Goal: Communication & Community: Participate in discussion

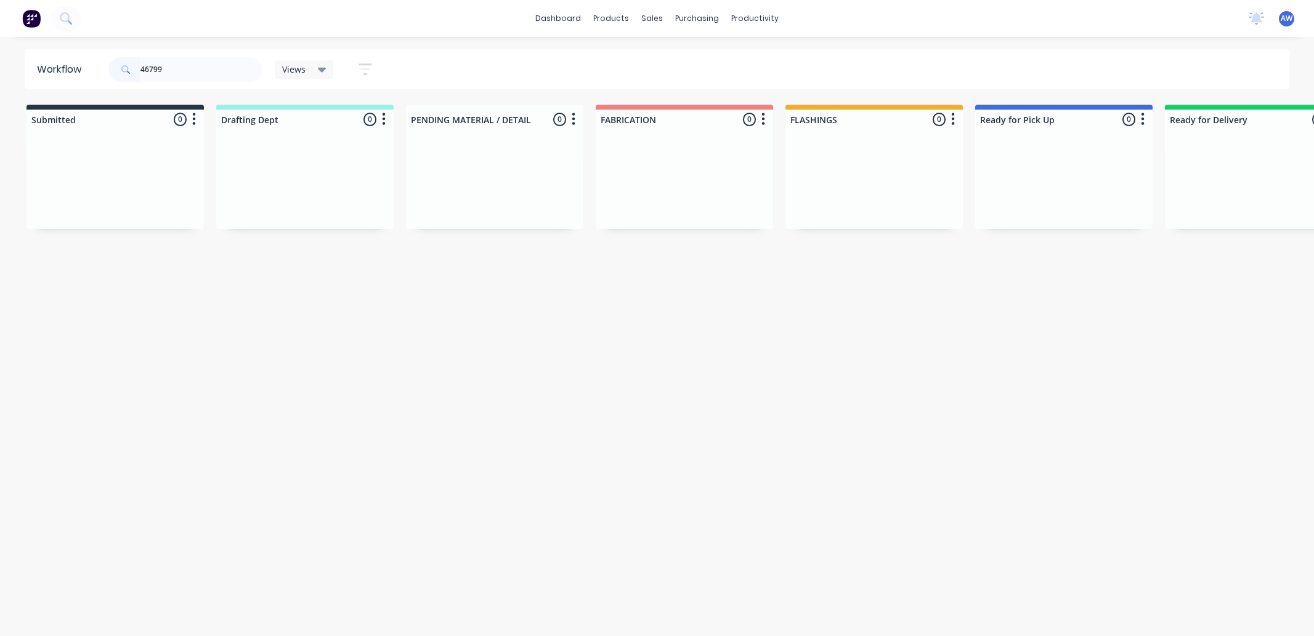
scroll to position [0, 307]
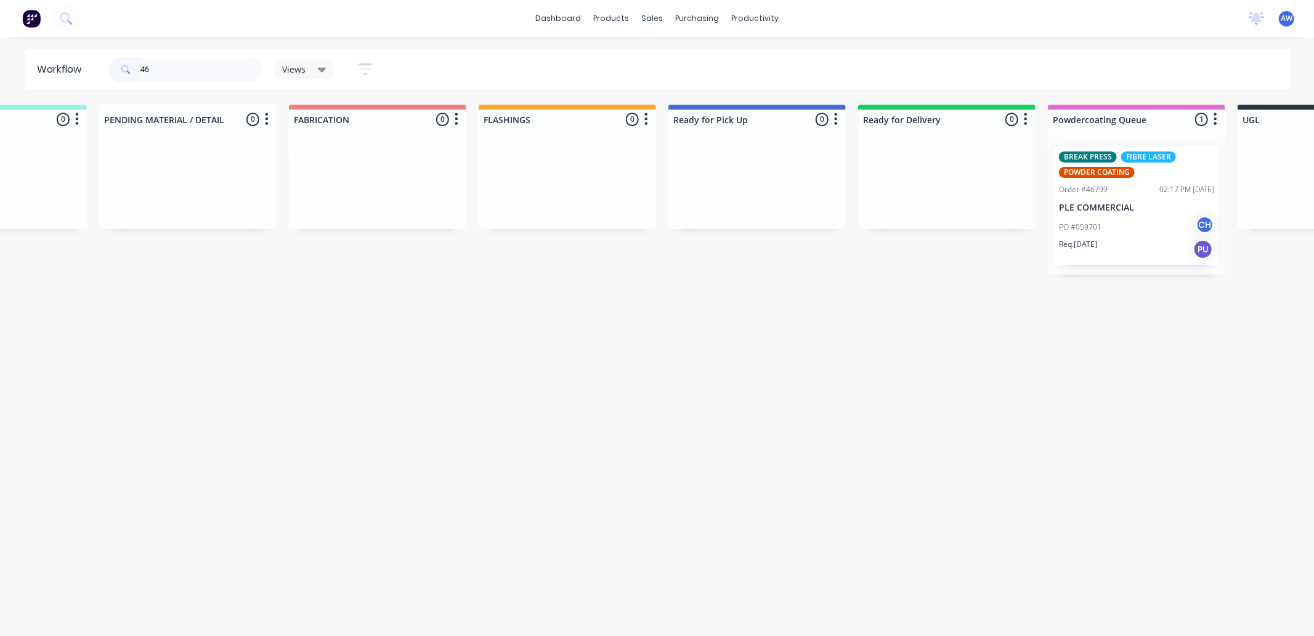
type input "4"
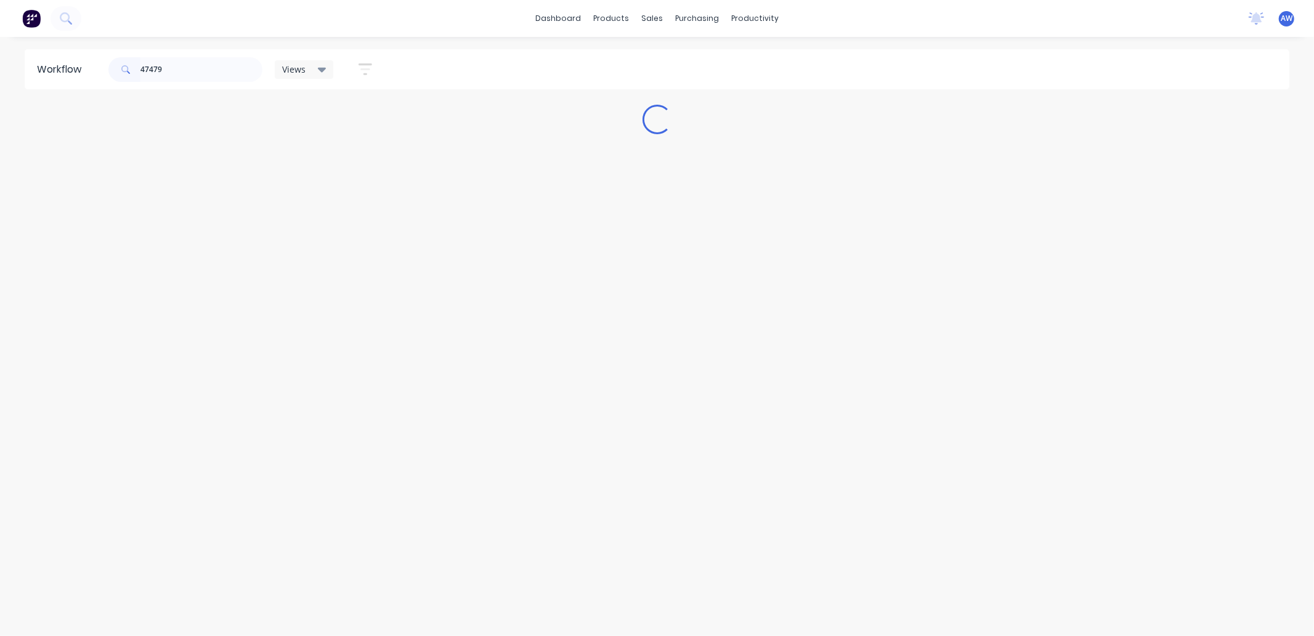
scroll to position [0, 0]
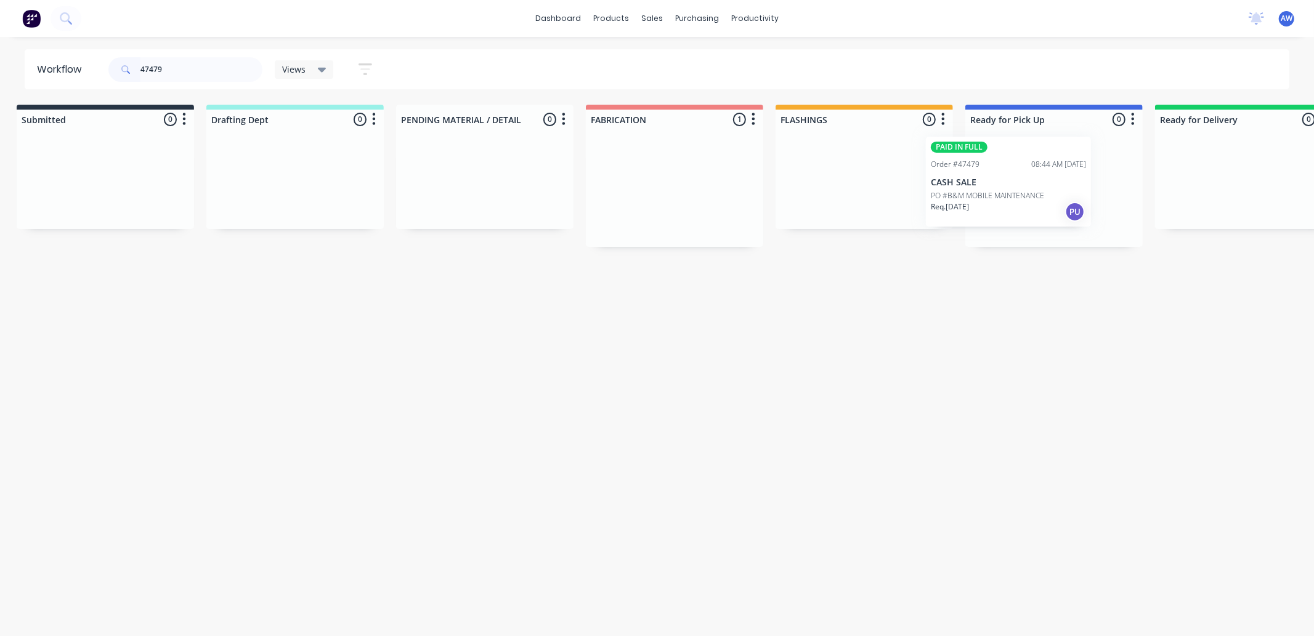
drag, startPoint x: 637, startPoint y: 211, endPoint x: 1017, endPoint y: 208, distance: 380.0
click at [970, 201] on div "Submitted 0 Sort By Created date Required date Order number Customer name Most …" at bounding box center [1008, 176] width 2054 height 142
type input "47479"
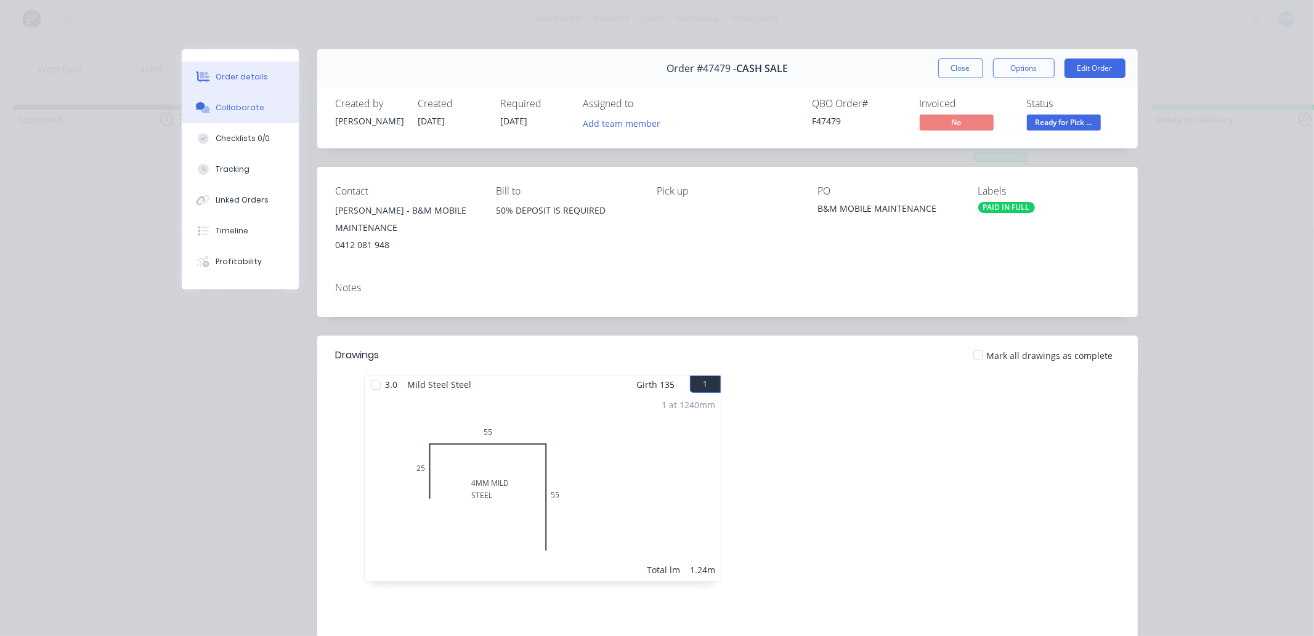
click at [236, 109] on div "Collaborate" at bounding box center [240, 107] width 49 height 11
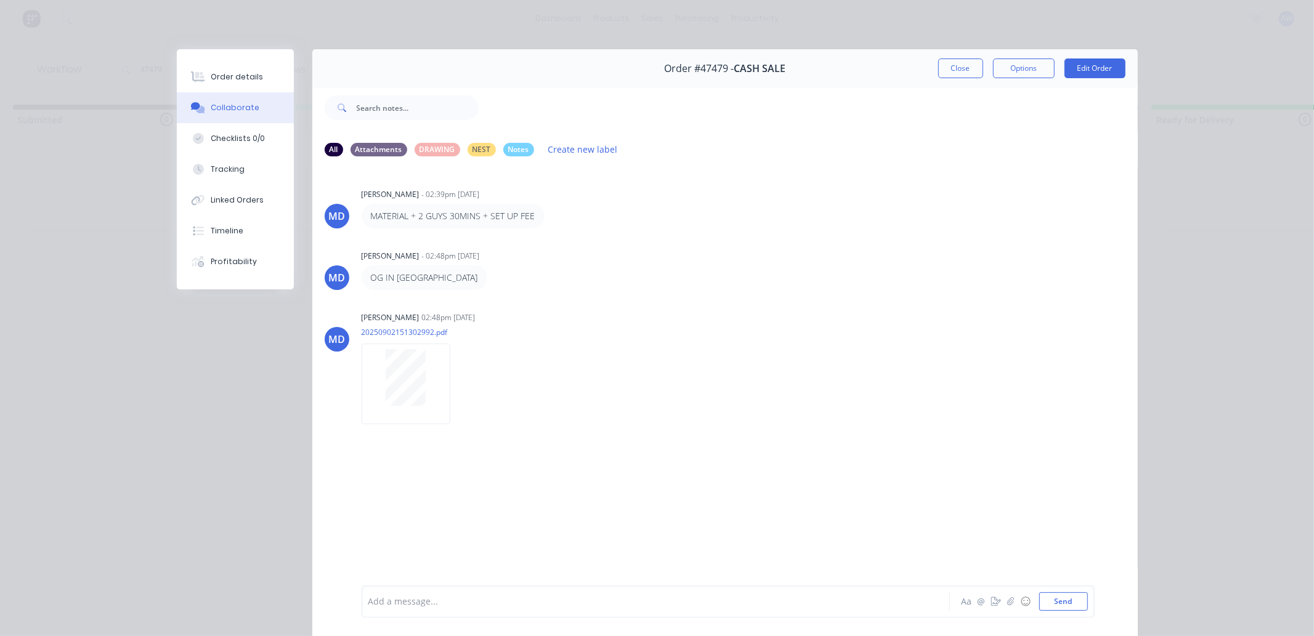
click at [421, 605] on div at bounding box center [638, 602] width 539 height 13
click at [940, 67] on button "Close" at bounding box center [960, 69] width 45 height 20
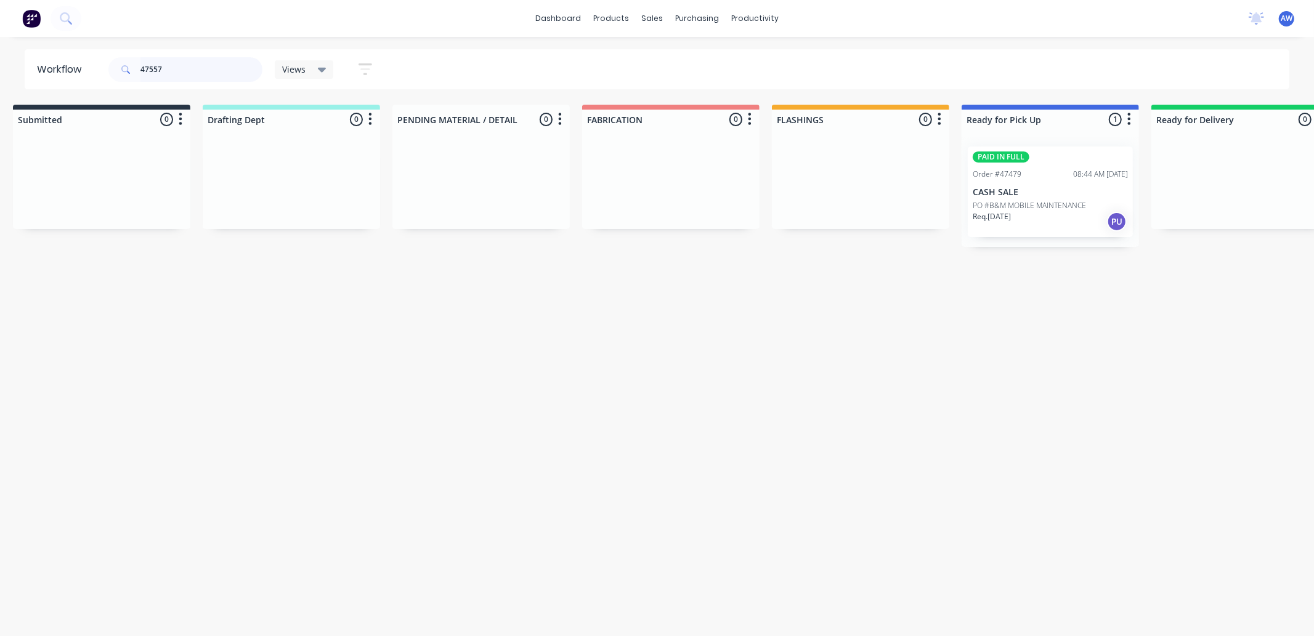
scroll to position [0, 0]
drag, startPoint x: 920, startPoint y: 250, endPoint x: 1005, endPoint y: 195, distance: 101.5
click at [1005, 195] on div "Submitted 0 Sort By Created date Required date Order number Customer name Most …" at bounding box center [1002, 176] width 2054 height 142
type input "47557"
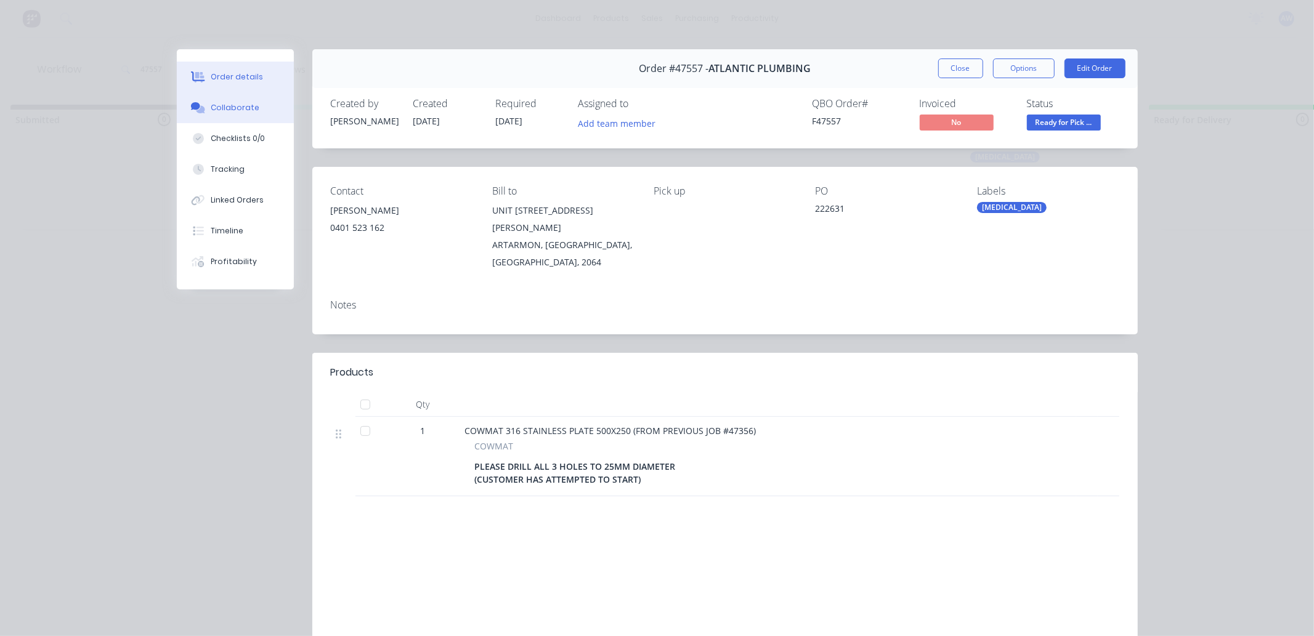
click at [232, 111] on div "Collaborate" at bounding box center [235, 107] width 49 height 11
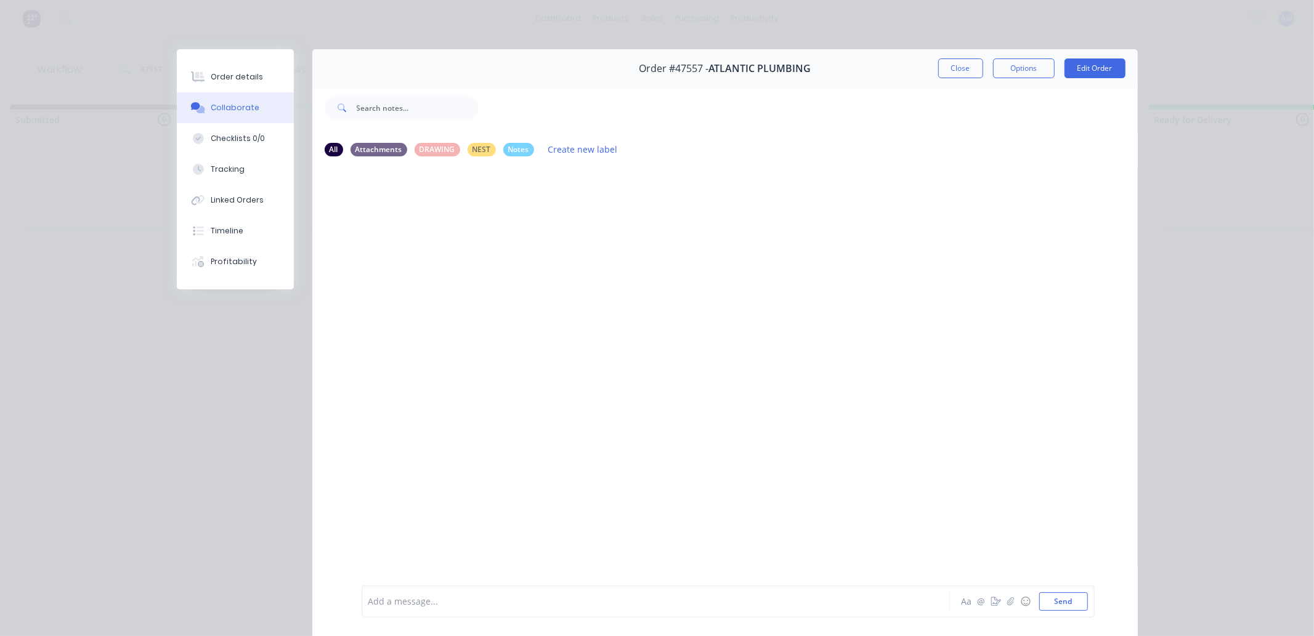
click at [406, 601] on div at bounding box center [638, 602] width 539 height 13
click at [944, 66] on button "Close" at bounding box center [960, 69] width 45 height 20
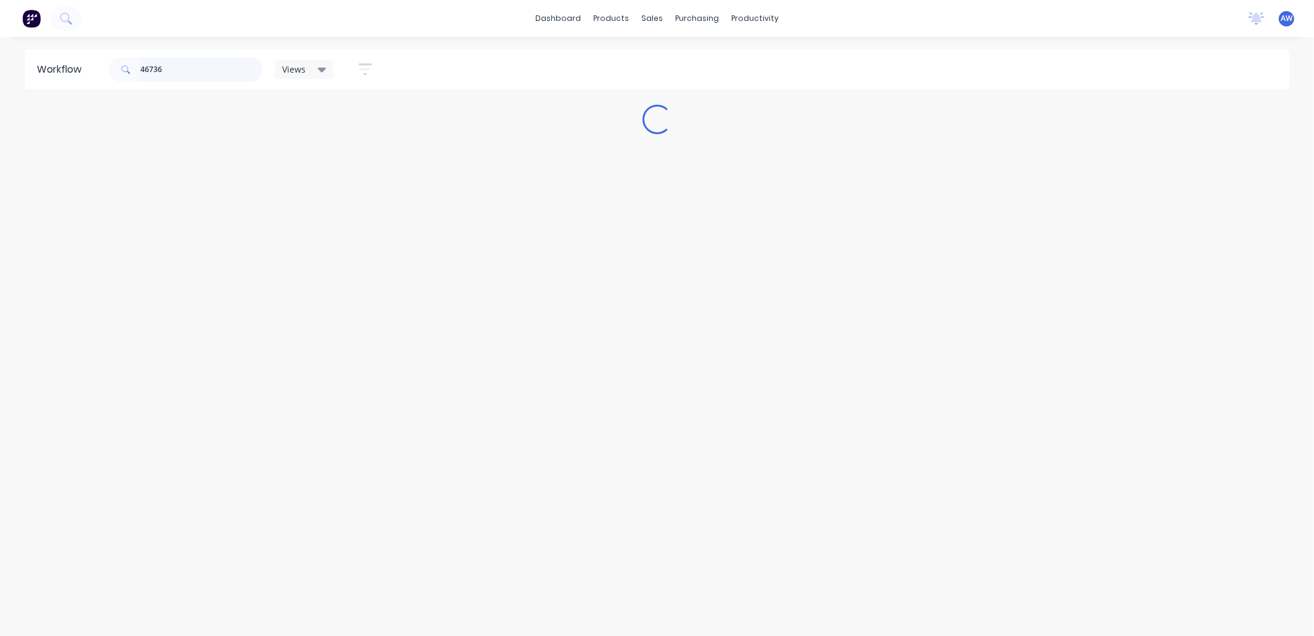
scroll to position [0, 0]
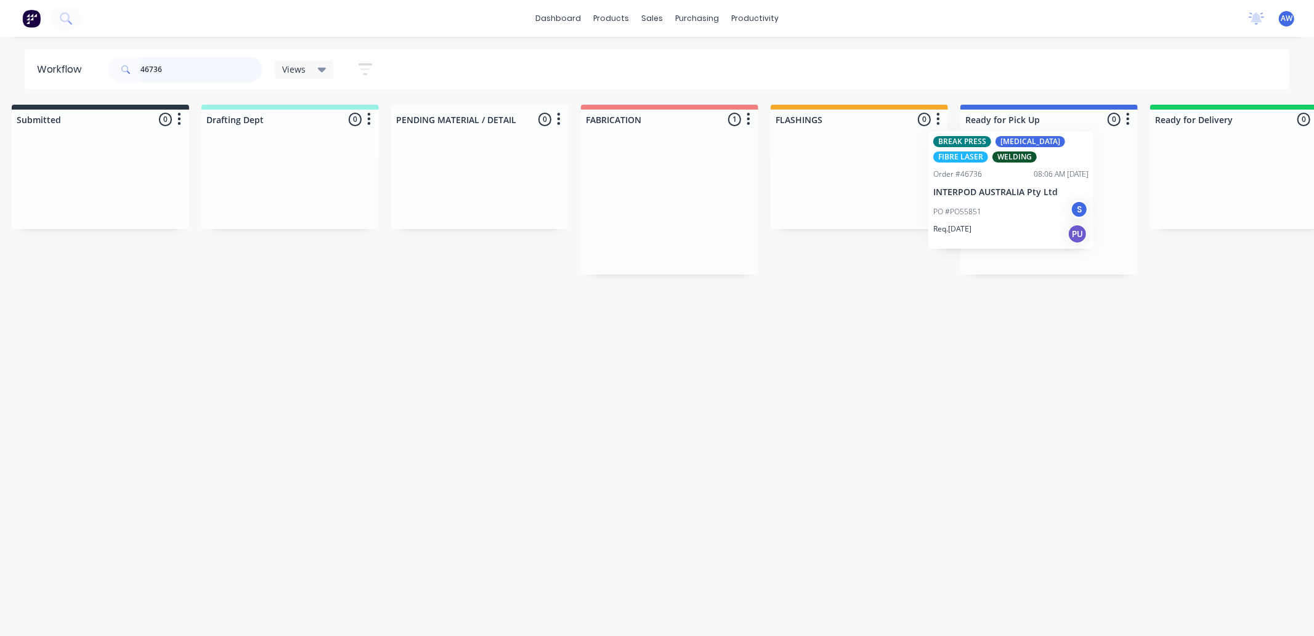
drag, startPoint x: 658, startPoint y: 225, endPoint x: 995, endPoint y: 228, distance: 337.5
click at [989, 209] on div "Submitted 0 Sort By Created date Required date Order number Customer name Most …" at bounding box center [1003, 190] width 2054 height 170
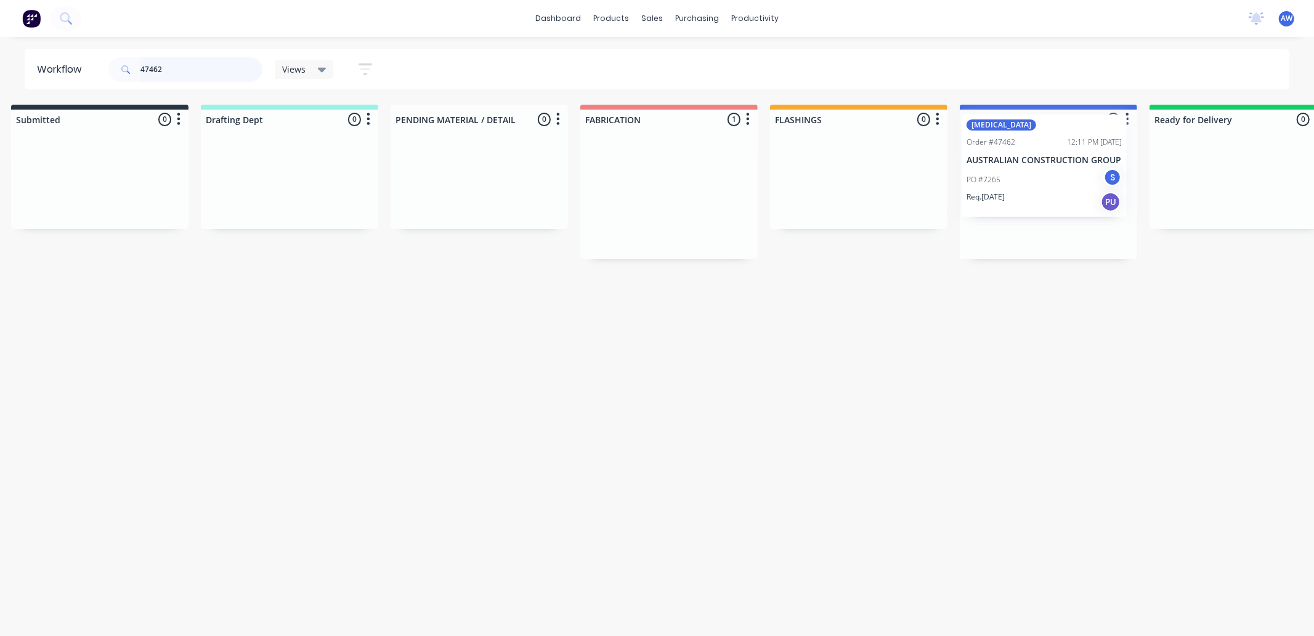
scroll to position [0, 25]
drag, startPoint x: 790, startPoint y: 216, endPoint x: 1037, endPoint y: 169, distance: 252.1
click at [1039, 165] on div "Submitted 0 Sort By Created date Required date Order number Customer name Most …" at bounding box center [993, 182] width 2054 height 155
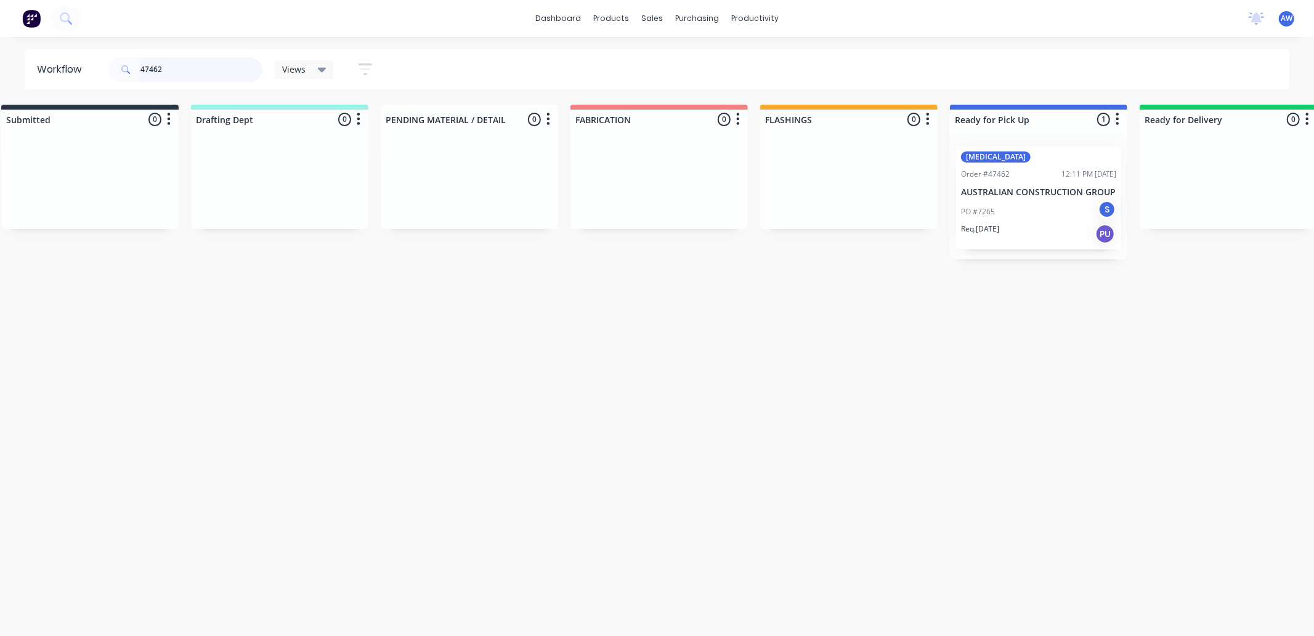
type input "47462"
click at [1038, 206] on div "PO #7265 S" at bounding box center [1038, 211] width 155 height 23
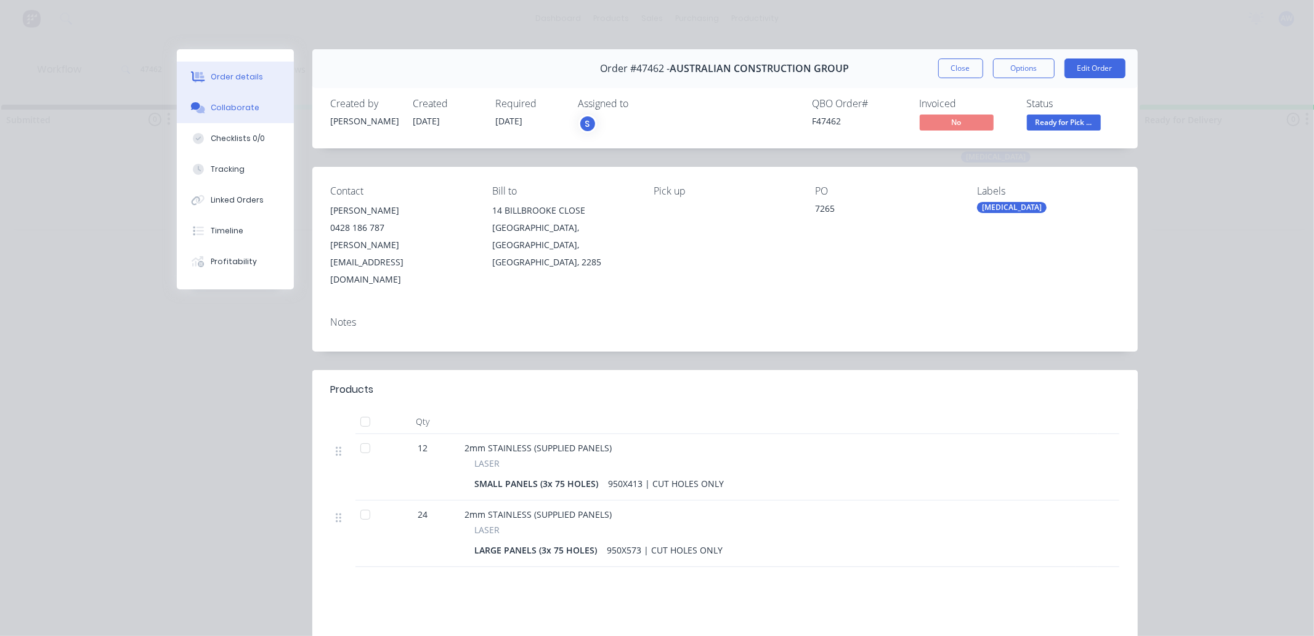
click at [242, 110] on div "Collaborate" at bounding box center [235, 107] width 49 height 11
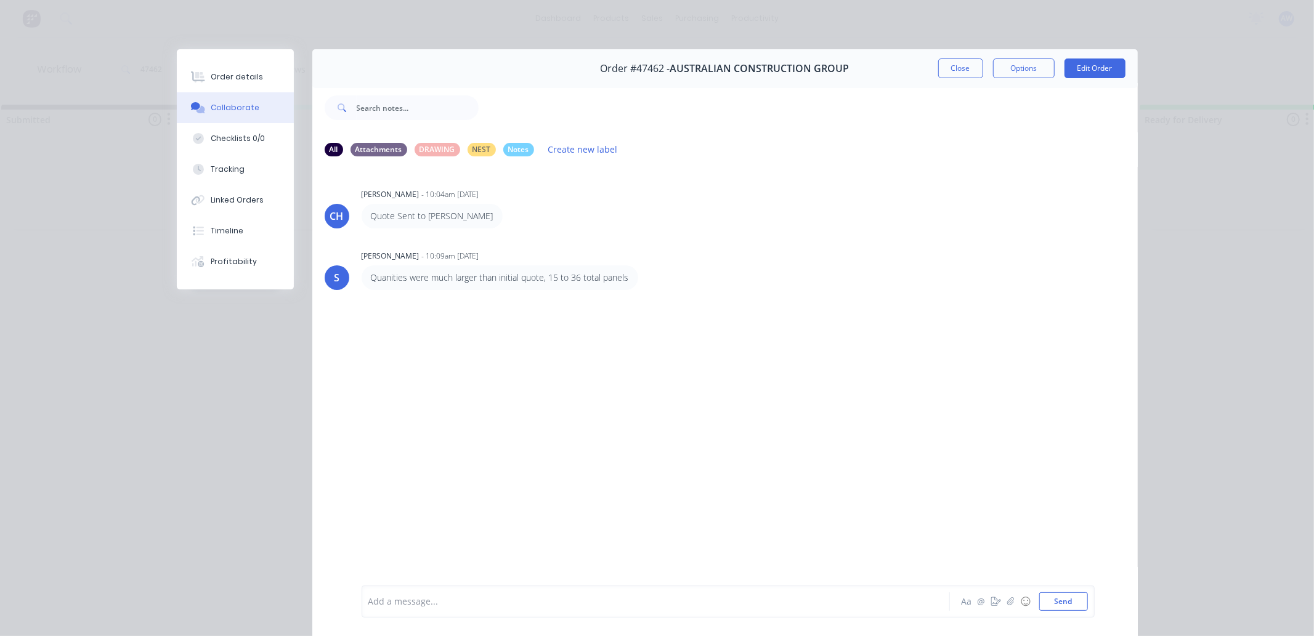
click at [425, 602] on div at bounding box center [638, 602] width 539 height 13
click at [939, 74] on button "Close" at bounding box center [960, 69] width 45 height 20
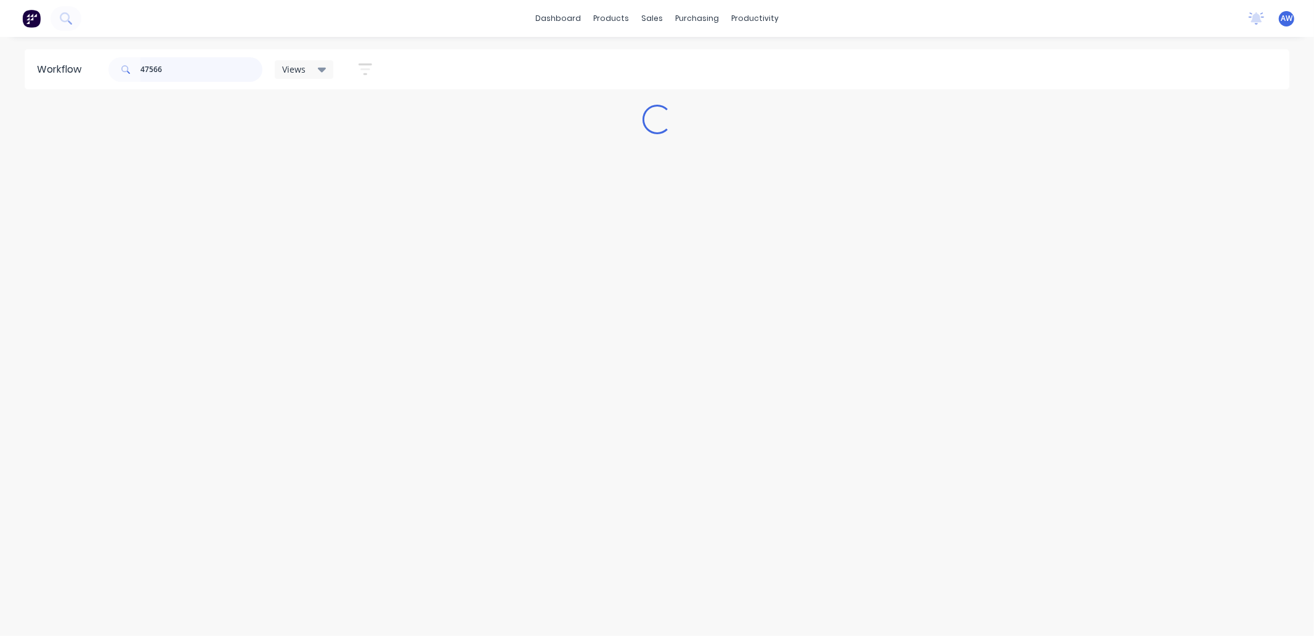
scroll to position [0, 0]
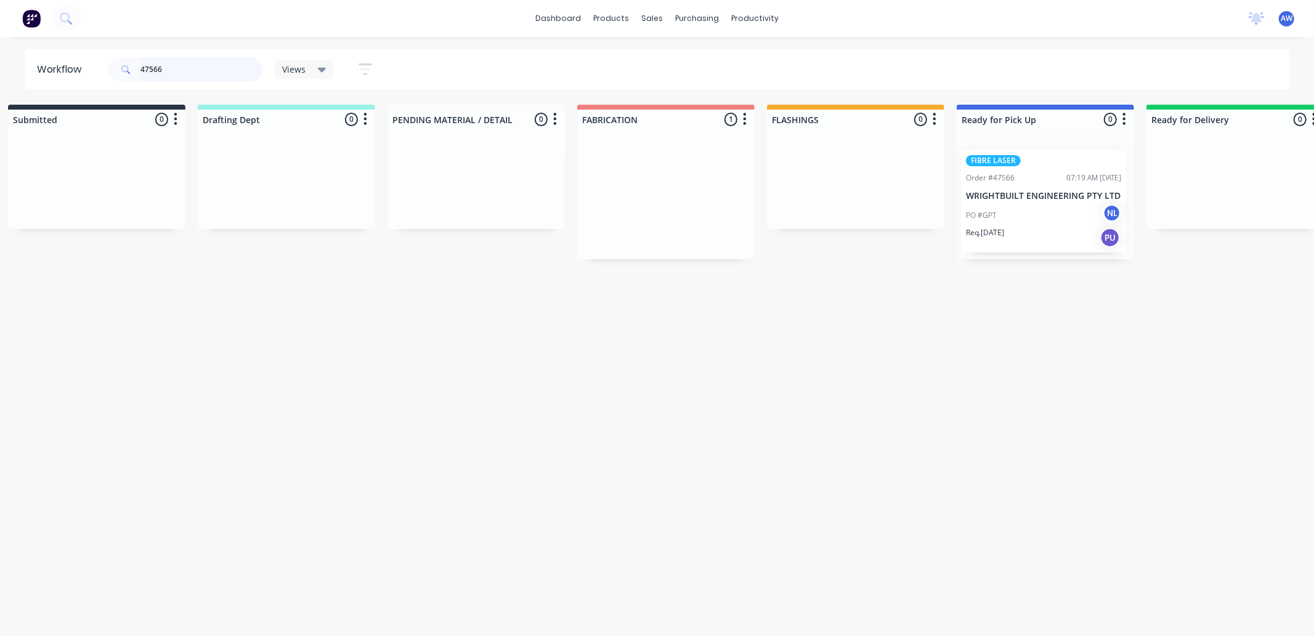
drag, startPoint x: 661, startPoint y: 190, endPoint x: 1026, endPoint y: 195, distance: 365.3
click at [1026, 195] on div "Submitted 0 Sort By Created date Required date Order number Customer name Most …" at bounding box center [999, 182] width 2054 height 155
type input "47566"
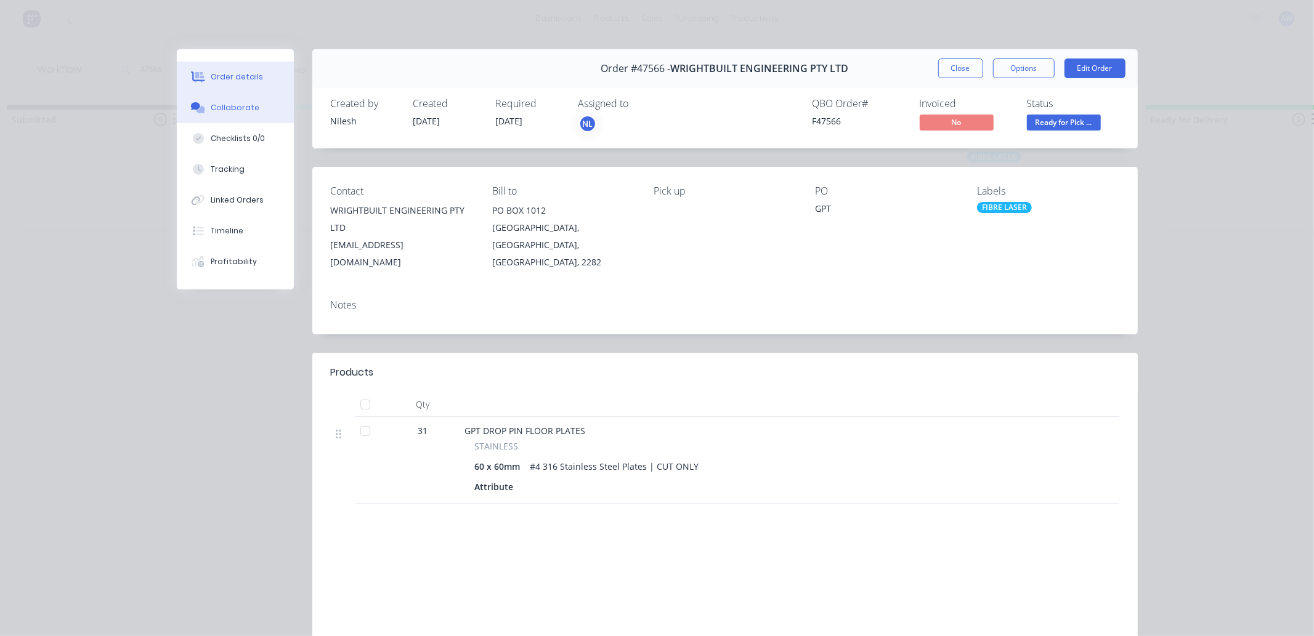
click at [219, 103] on div "Collaborate" at bounding box center [235, 107] width 49 height 11
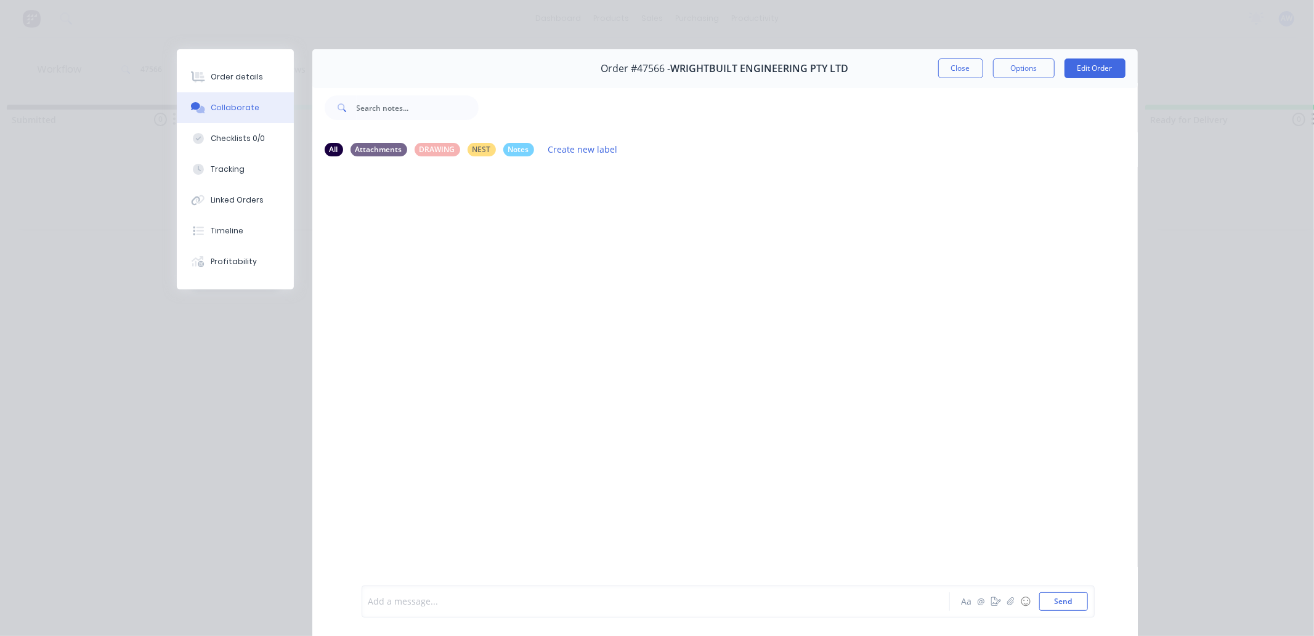
click at [418, 604] on div at bounding box center [638, 602] width 539 height 13
drag, startPoint x: 963, startPoint y: 73, endPoint x: 916, endPoint y: 75, distance: 47.5
click at [963, 73] on button "Close" at bounding box center [960, 69] width 45 height 20
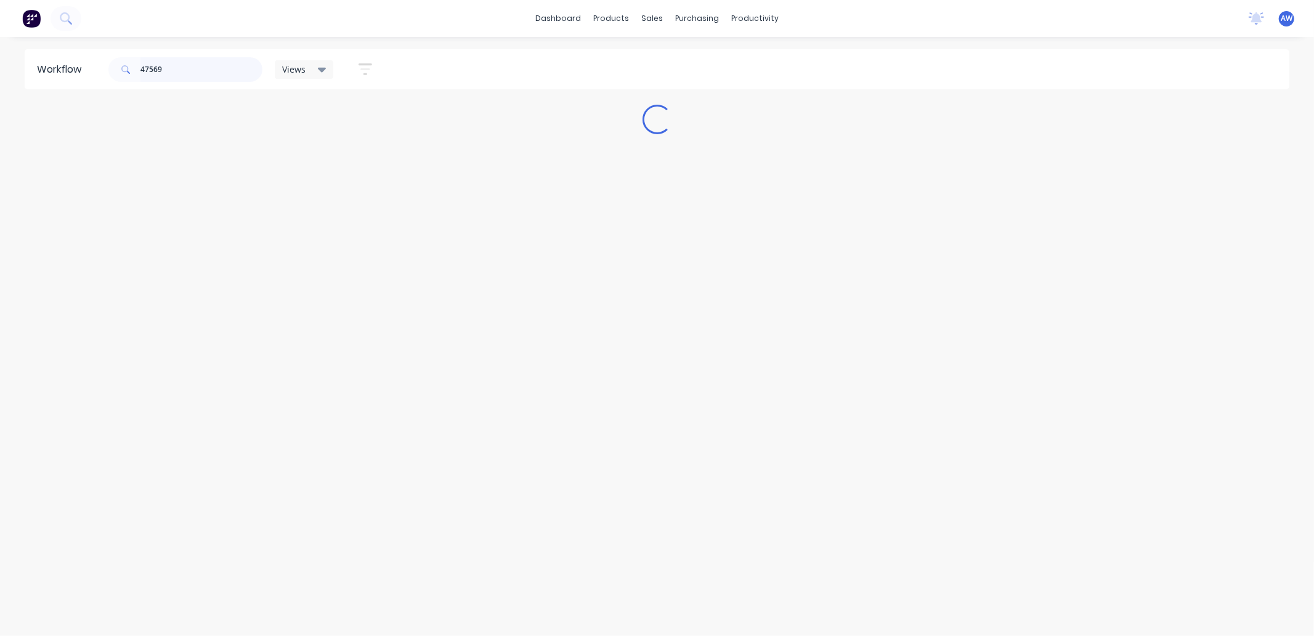
scroll to position [0, 0]
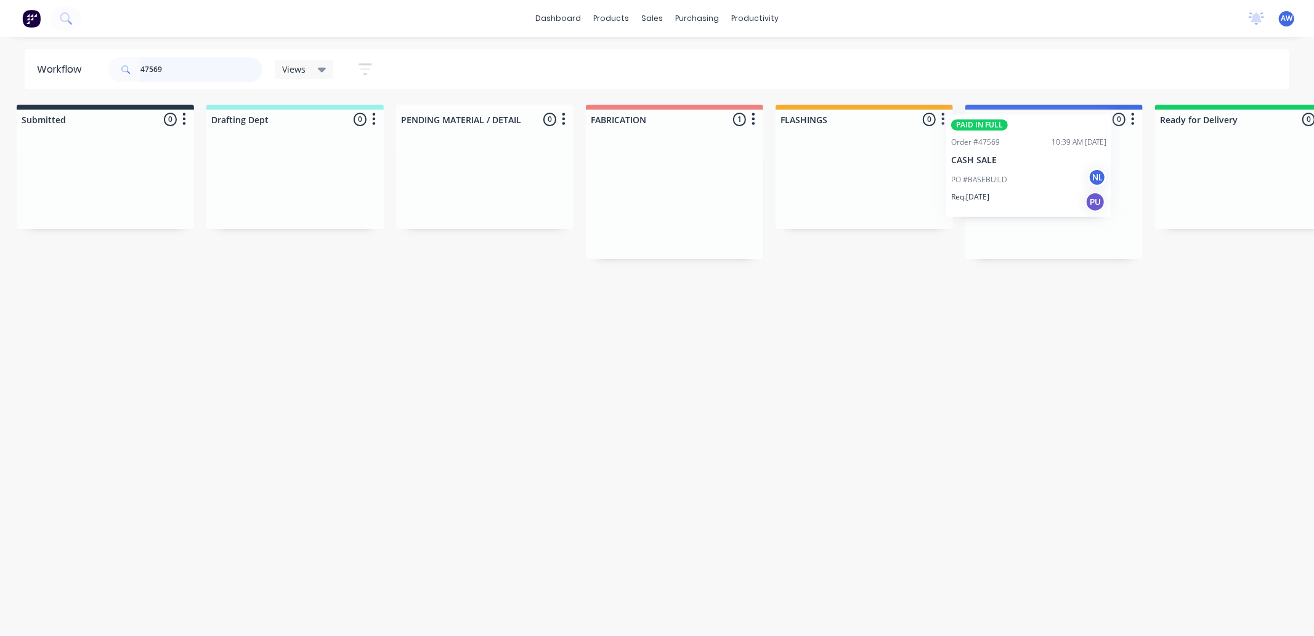
drag, startPoint x: 658, startPoint y: 205, endPoint x: 1009, endPoint y: 172, distance: 352.6
click at [1009, 172] on div "Submitted 0 Sort By Created date Required date Order number Customer name Most …" at bounding box center [1008, 182] width 2054 height 155
click at [1029, 214] on div "PAID IN FULL Order #47569 10:39 AM [DATE] CASH SALE PO #BASEBUILD NL Req. [DATE…" at bounding box center [1052, 198] width 177 height 123
type input "47569"
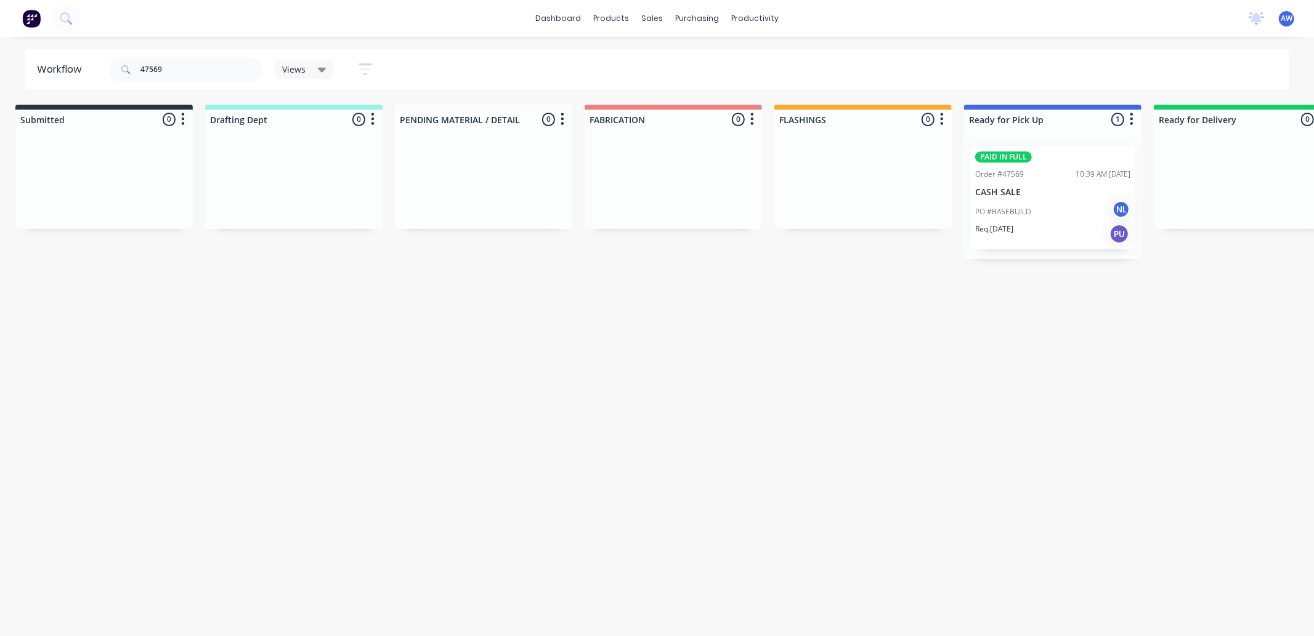
click at [1084, 213] on div "PO #BASEBUILD NL" at bounding box center [1052, 211] width 155 height 23
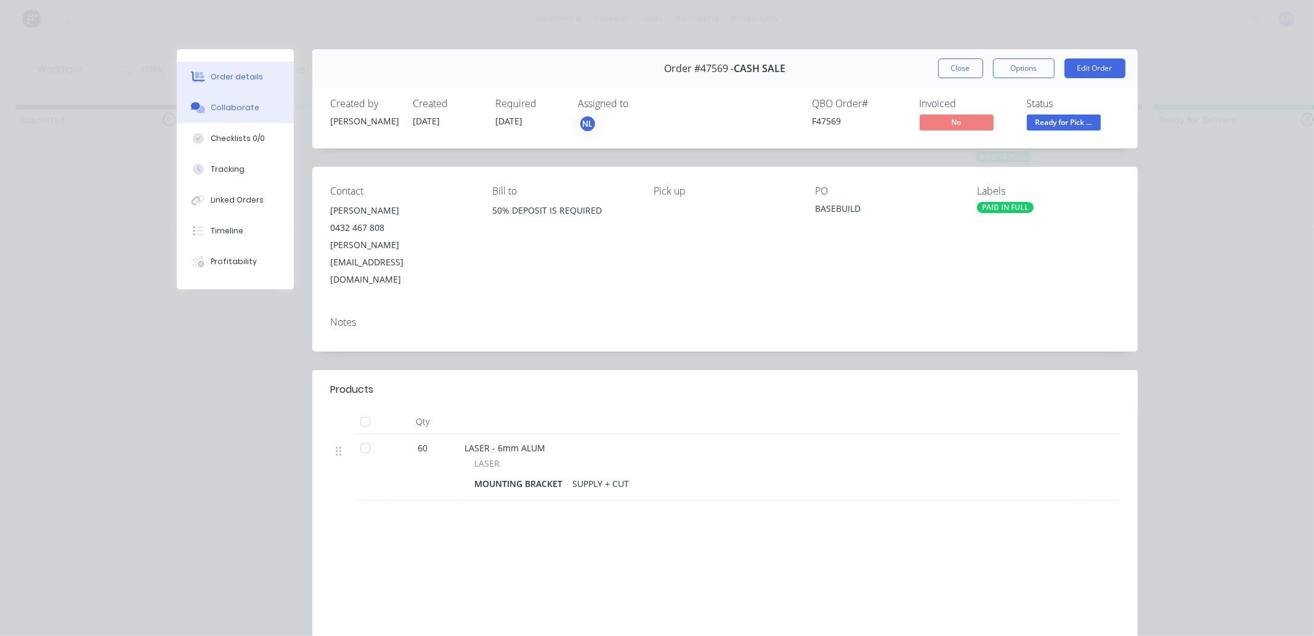
click at [237, 105] on div "Collaborate" at bounding box center [235, 107] width 49 height 11
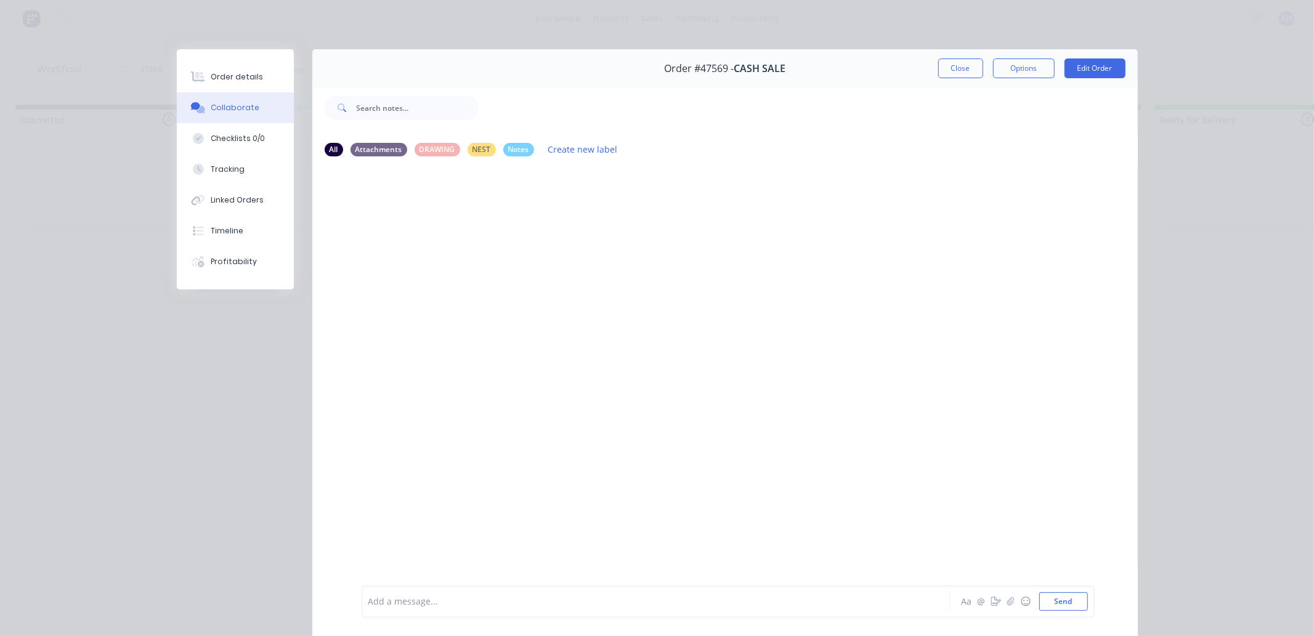
click at [406, 598] on div at bounding box center [638, 602] width 539 height 13
click at [959, 63] on button "Close" at bounding box center [960, 69] width 45 height 20
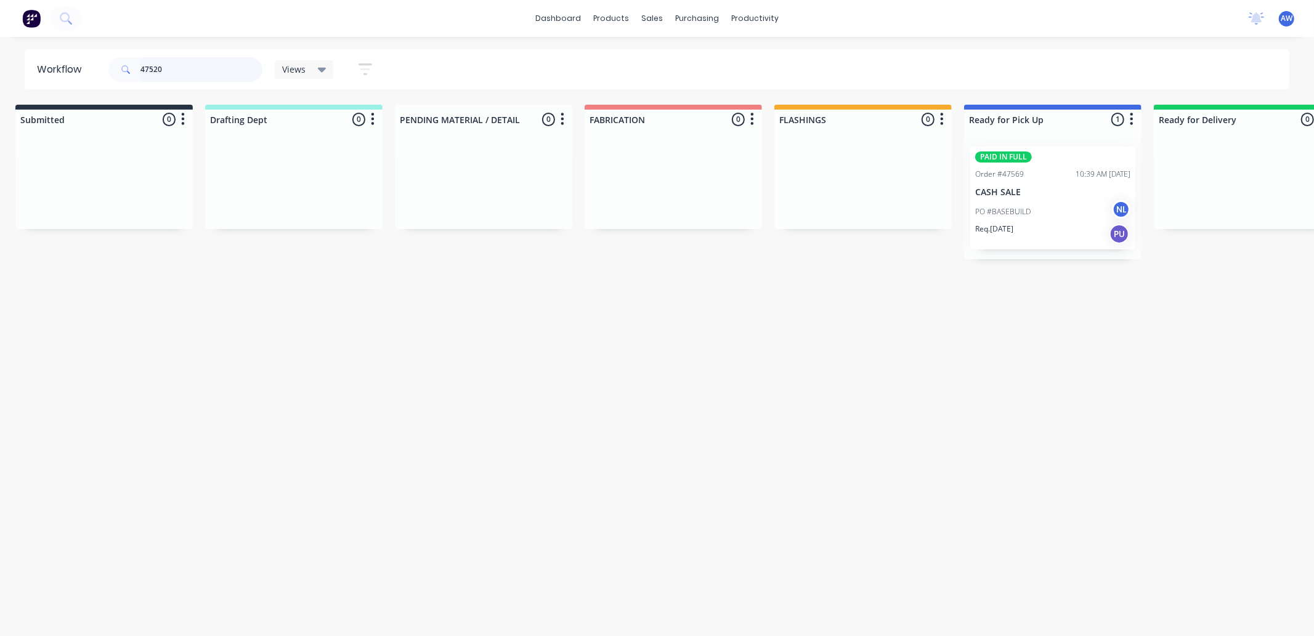
scroll to position [0, 0]
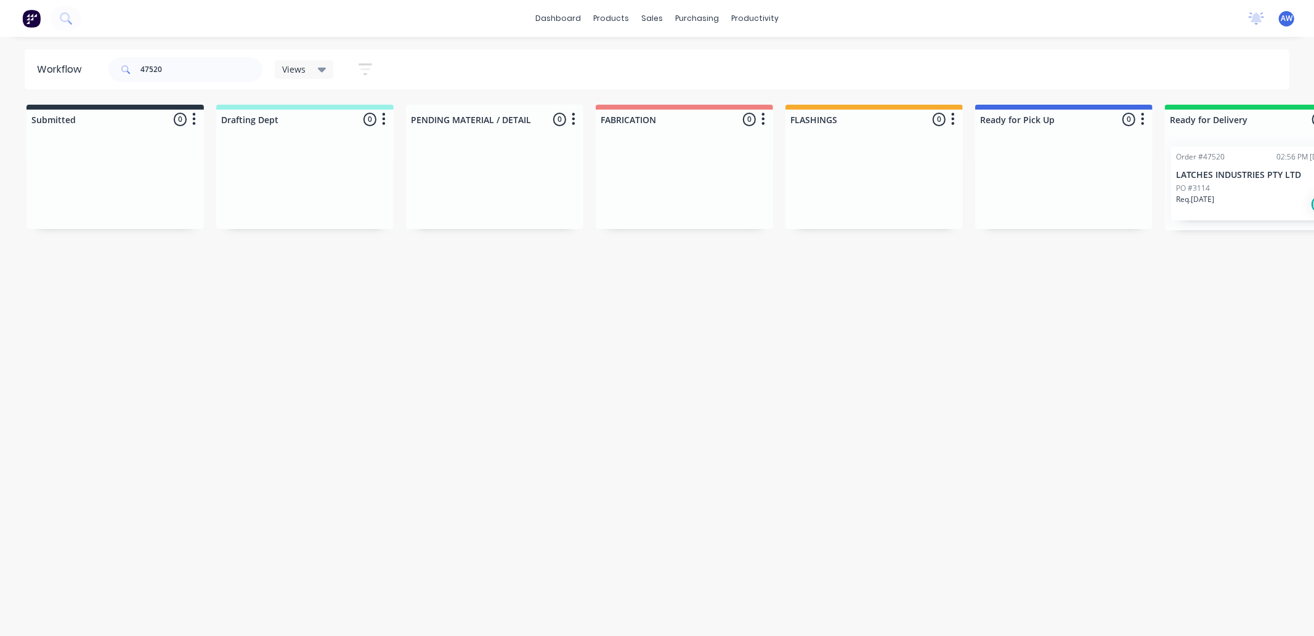
click at [1212, 177] on p "LATCHES INDUSTRIES PTY LTD" at bounding box center [1253, 175] width 155 height 10
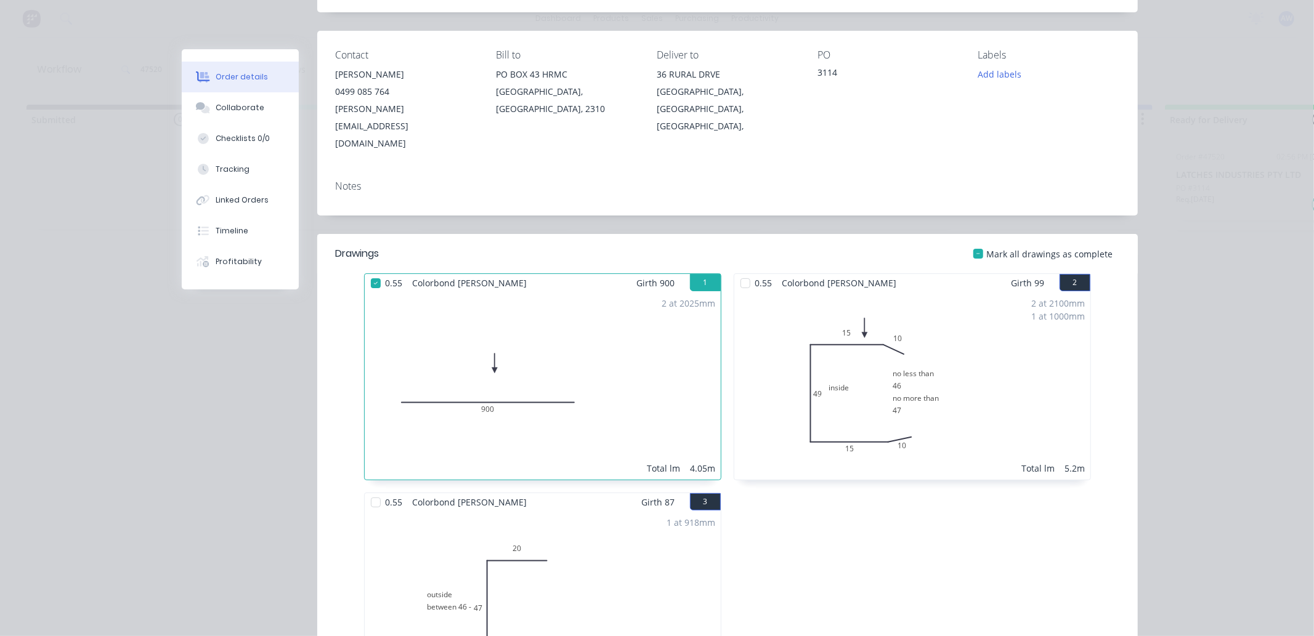
scroll to position [273, 0]
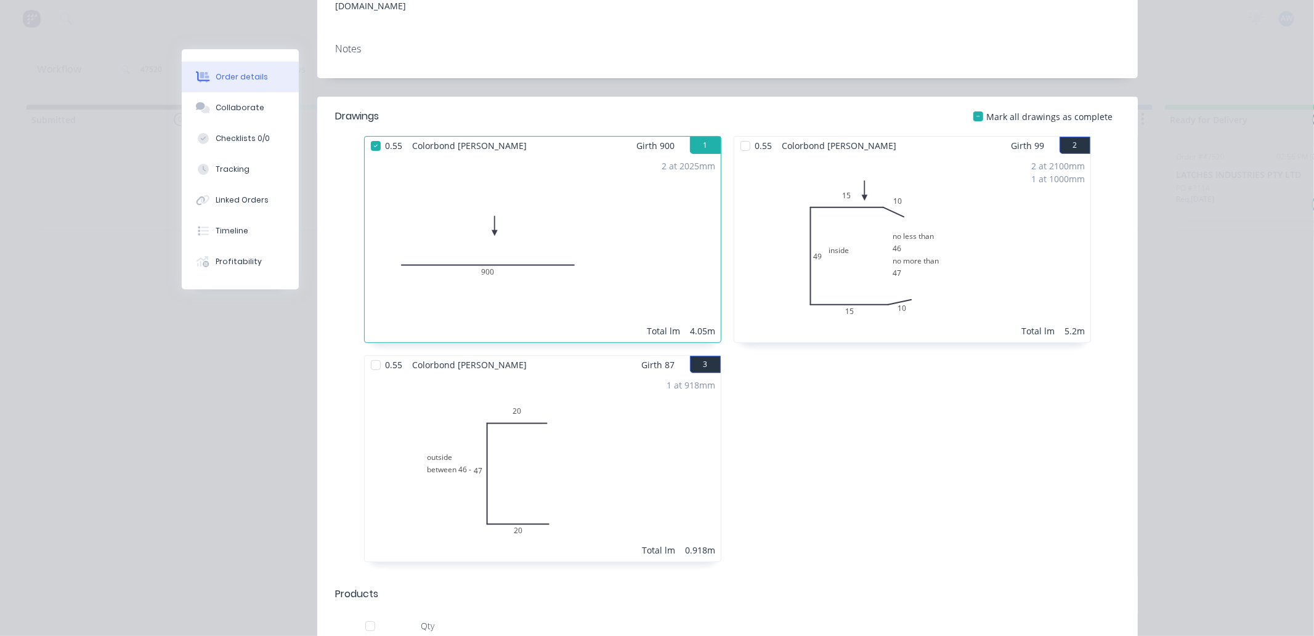
drag, startPoint x: 737, startPoint y: 108, endPoint x: 576, endPoint y: 267, distance: 225.2
click at [737, 134] on div at bounding box center [745, 146] width 25 height 25
click at [371, 353] on div at bounding box center [375, 365] width 25 height 25
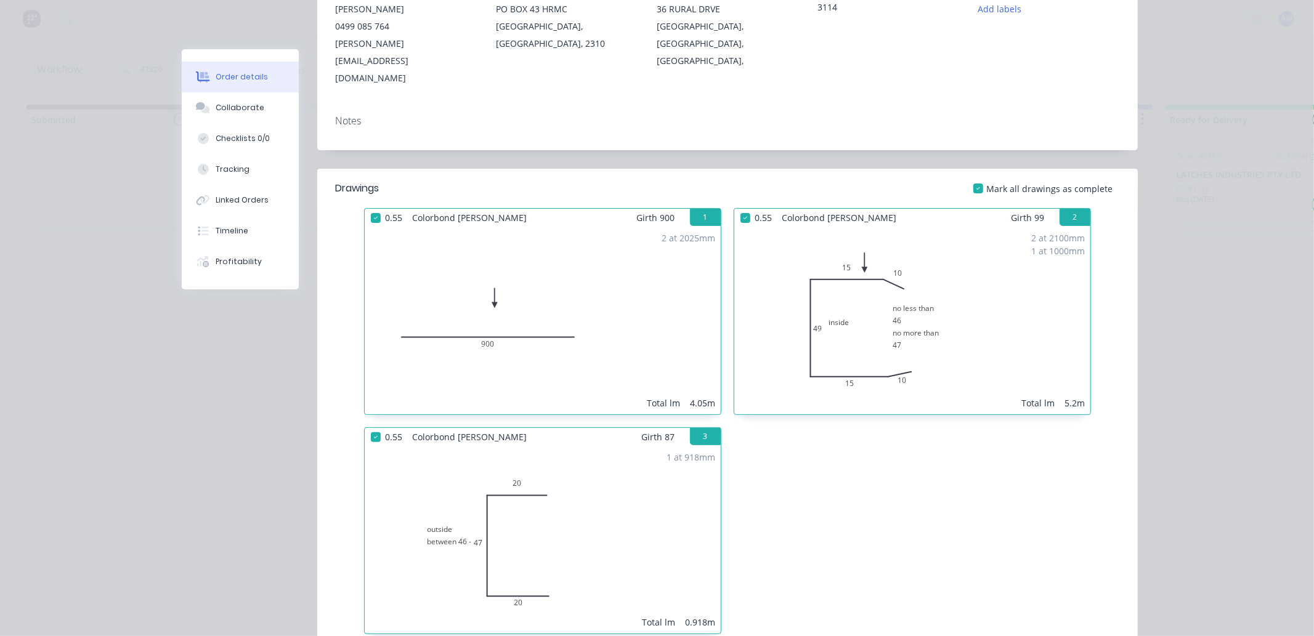
scroll to position [0, 0]
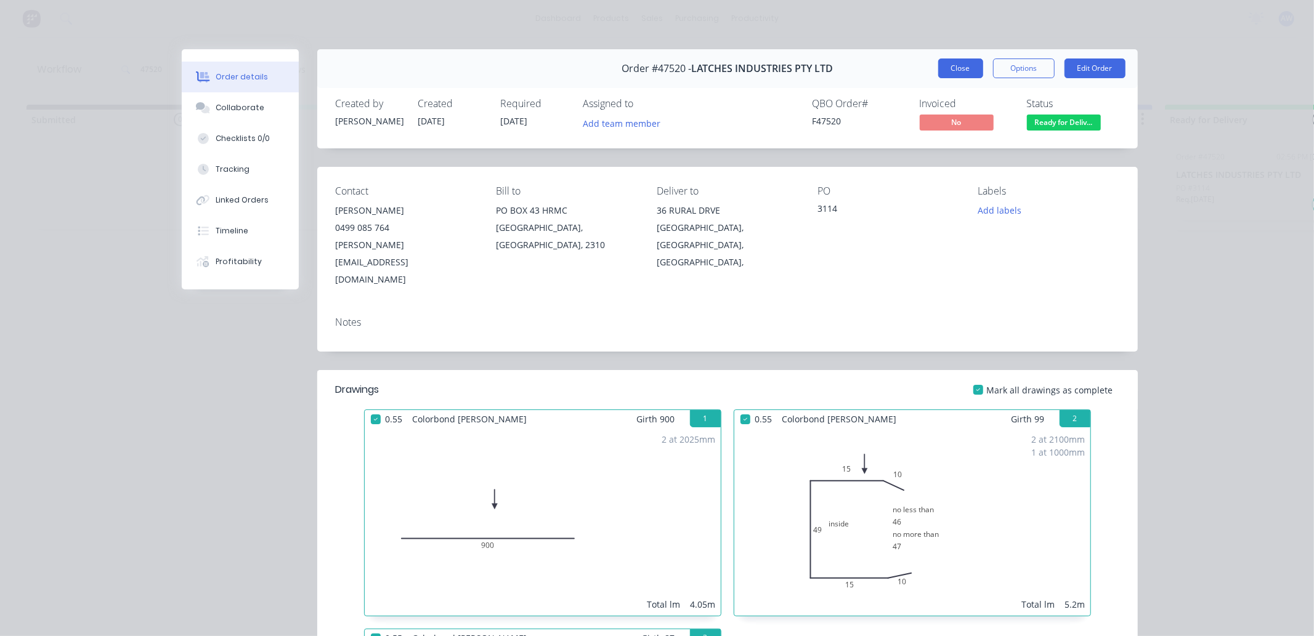
click at [949, 71] on button "Close" at bounding box center [960, 69] width 45 height 20
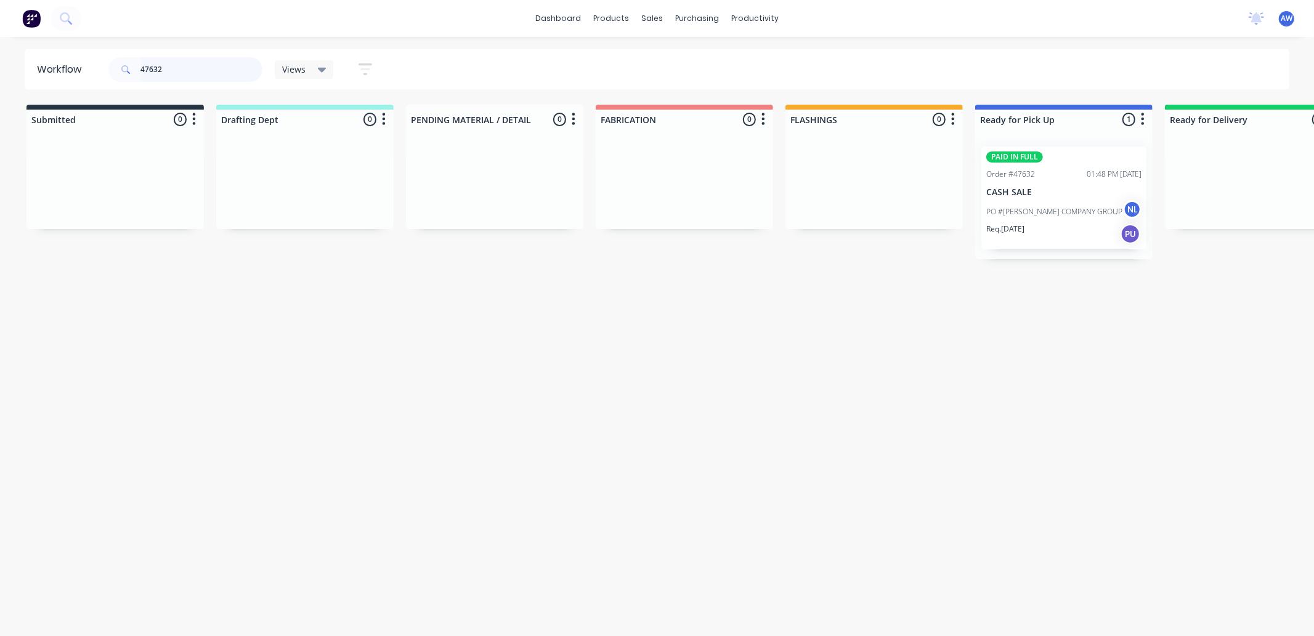
type input "47632"
click at [899, 313] on div "Workflow 47632 Views Save new view None (Default) edit Nilesh edit Production e…" at bounding box center [657, 330] width 1314 height 562
